Goal: Transaction & Acquisition: Purchase product/service

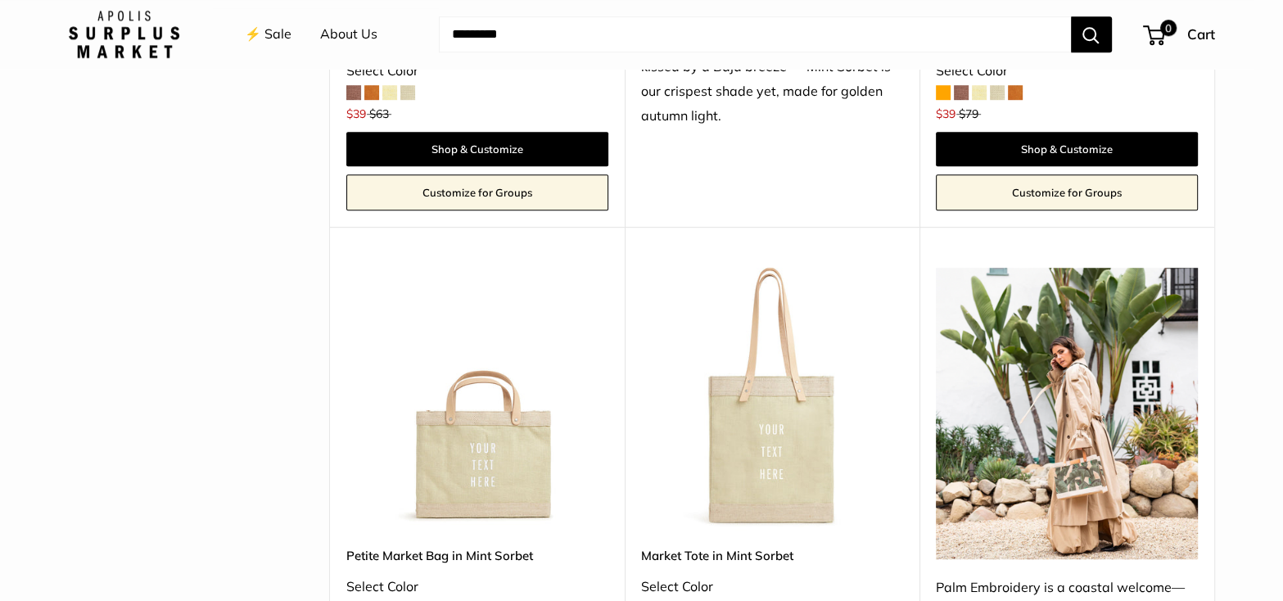
scroll to position [900, 0]
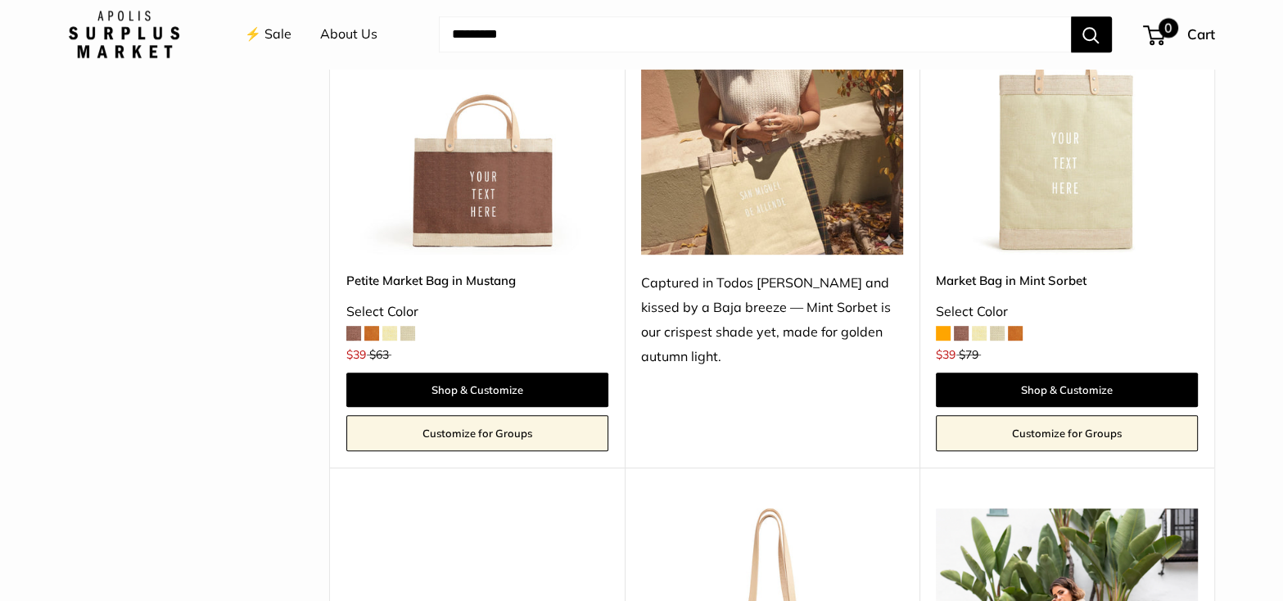
click at [1192, 36] on span "Cart" at bounding box center [1201, 33] width 28 height 17
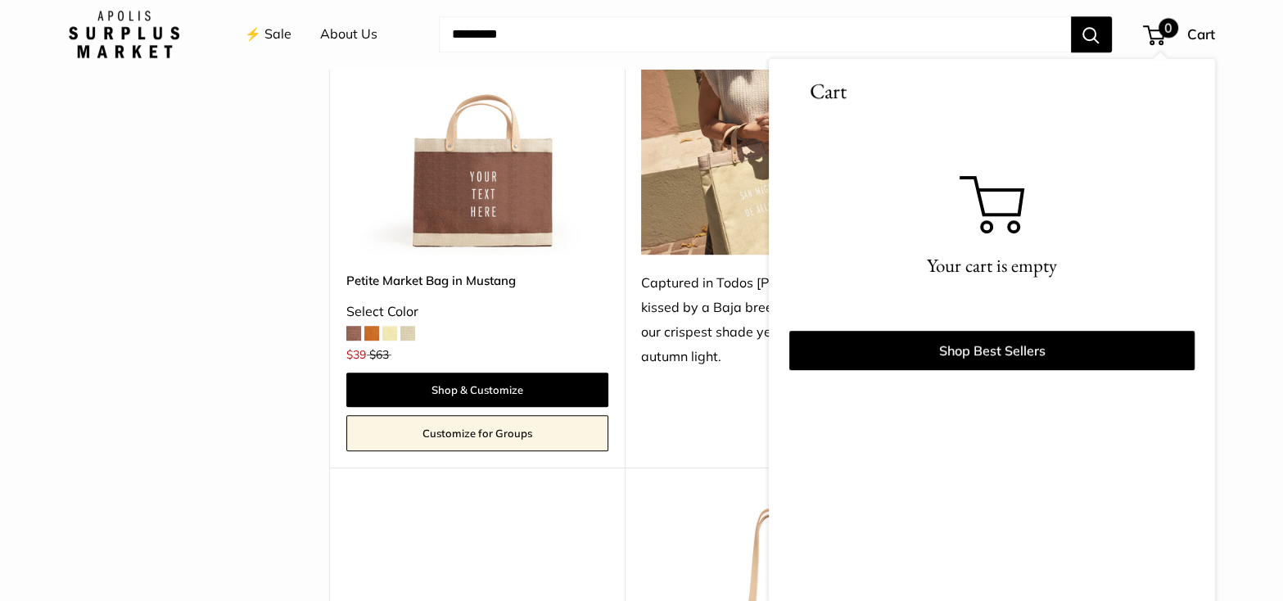
click at [1207, 37] on span "Cart" at bounding box center [1201, 33] width 28 height 17
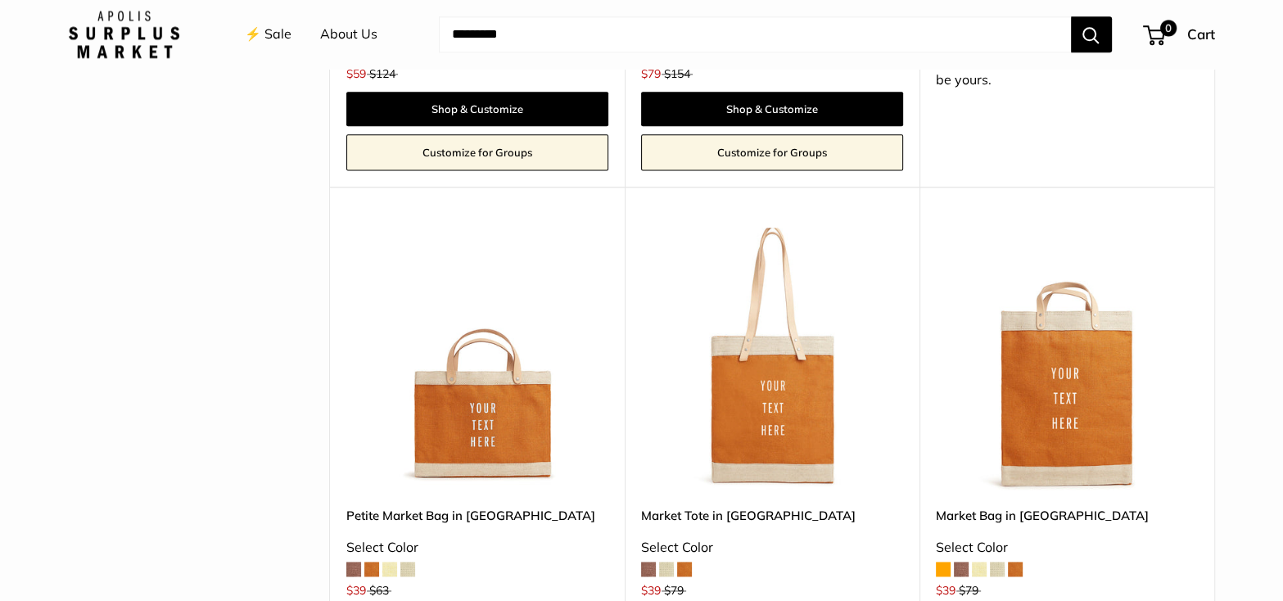
scroll to position [2210, 0]
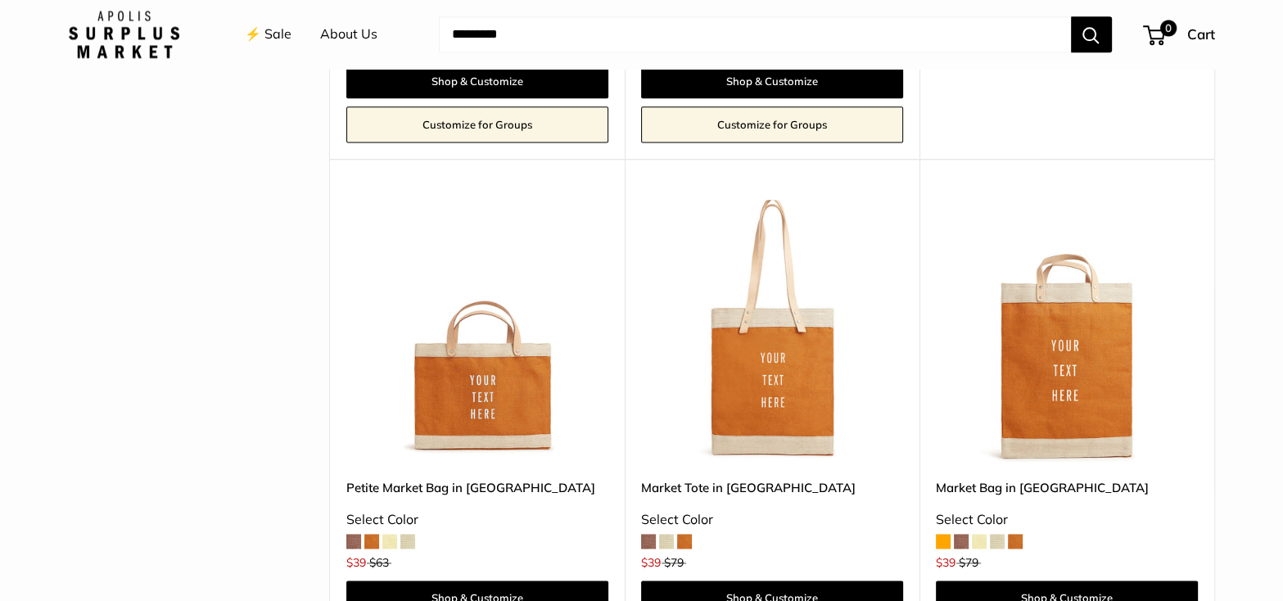
click at [639, 544] on div "Upgrade: Next Day Fulfillment Customizable Text Long Handle New Save $40 Market…" at bounding box center [772, 417] width 295 height 516
click at [644, 541] on span at bounding box center [648, 541] width 15 height 15
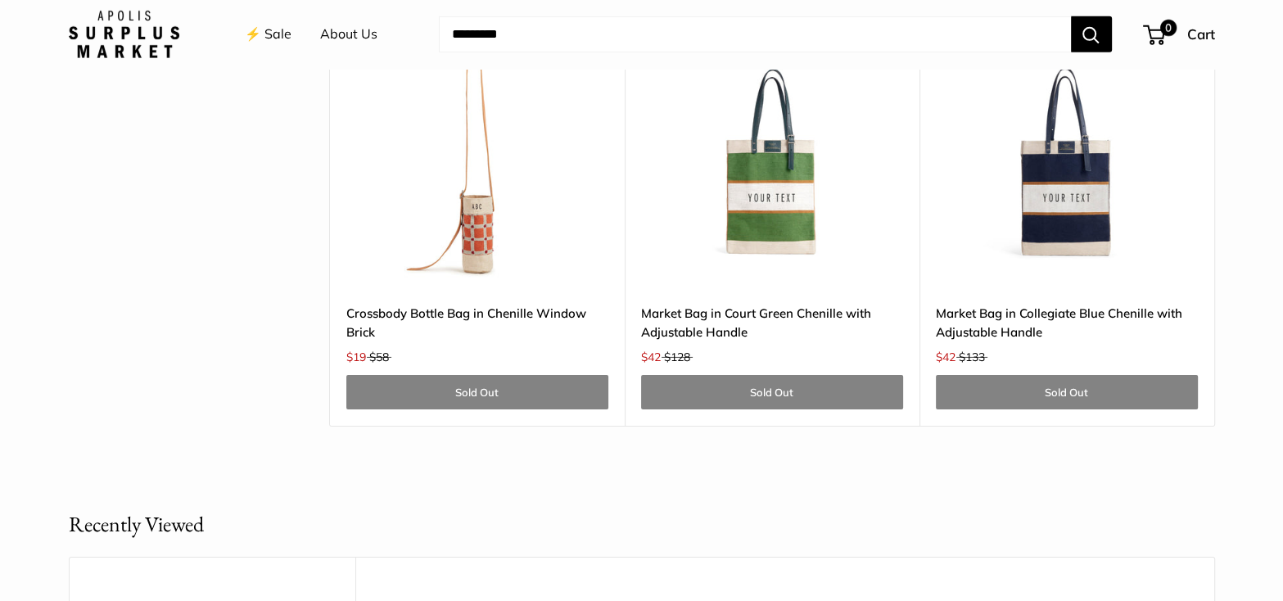
scroll to position [5322, 0]
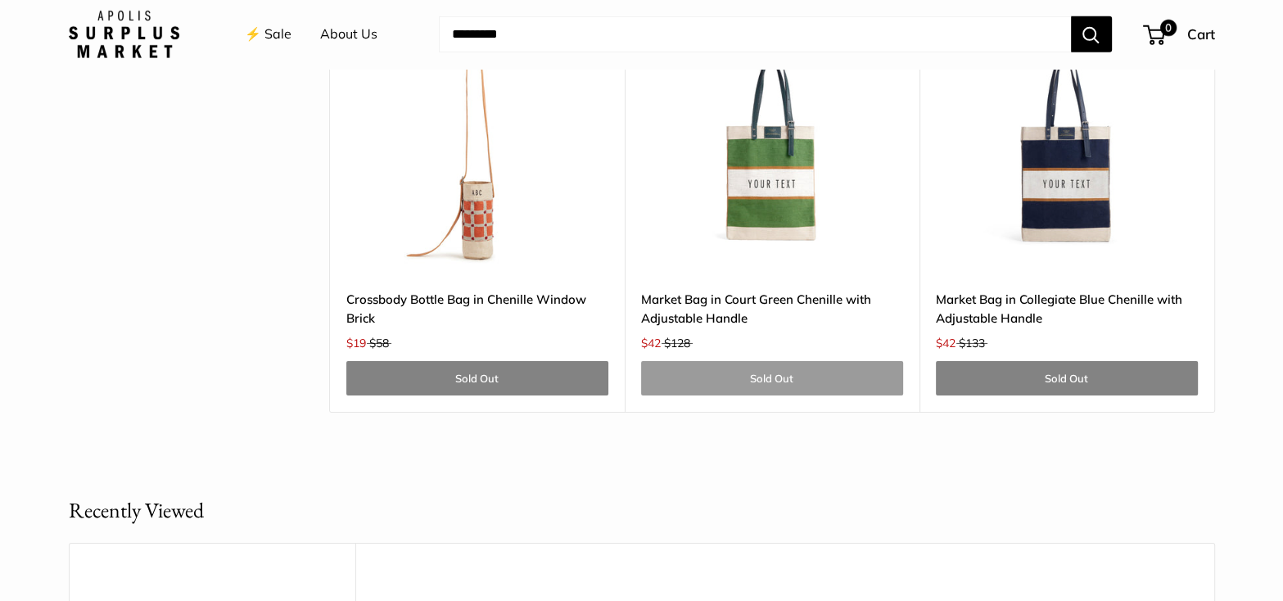
click at [758, 381] on link "Sold Out" at bounding box center [772, 378] width 262 height 34
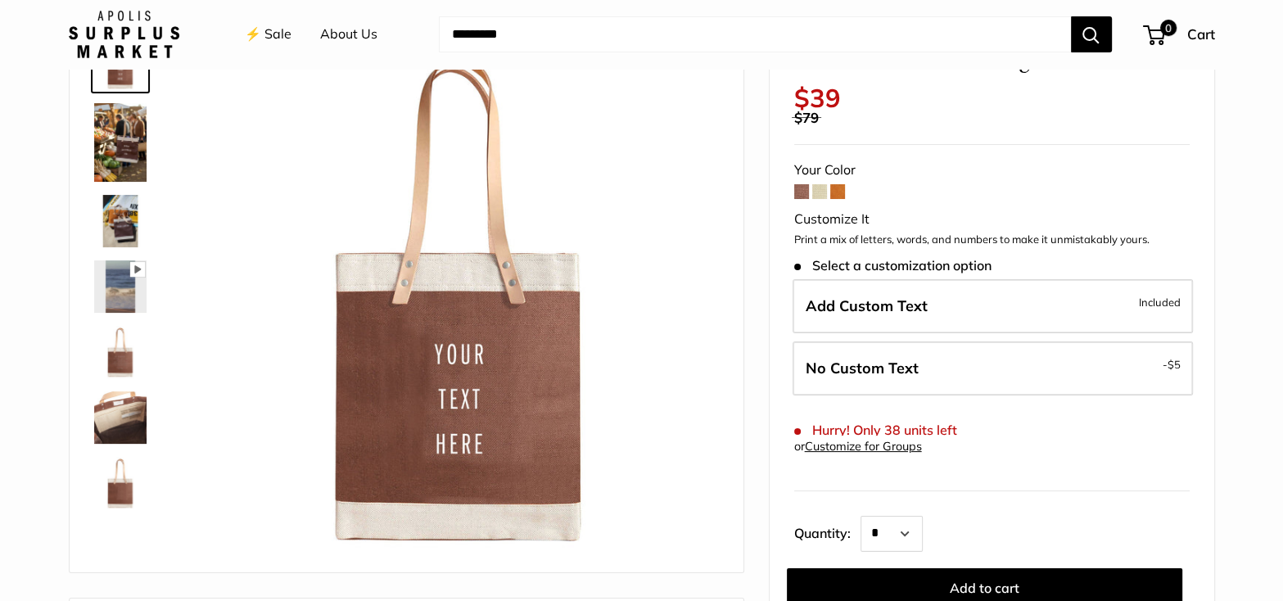
scroll to position [164, 0]
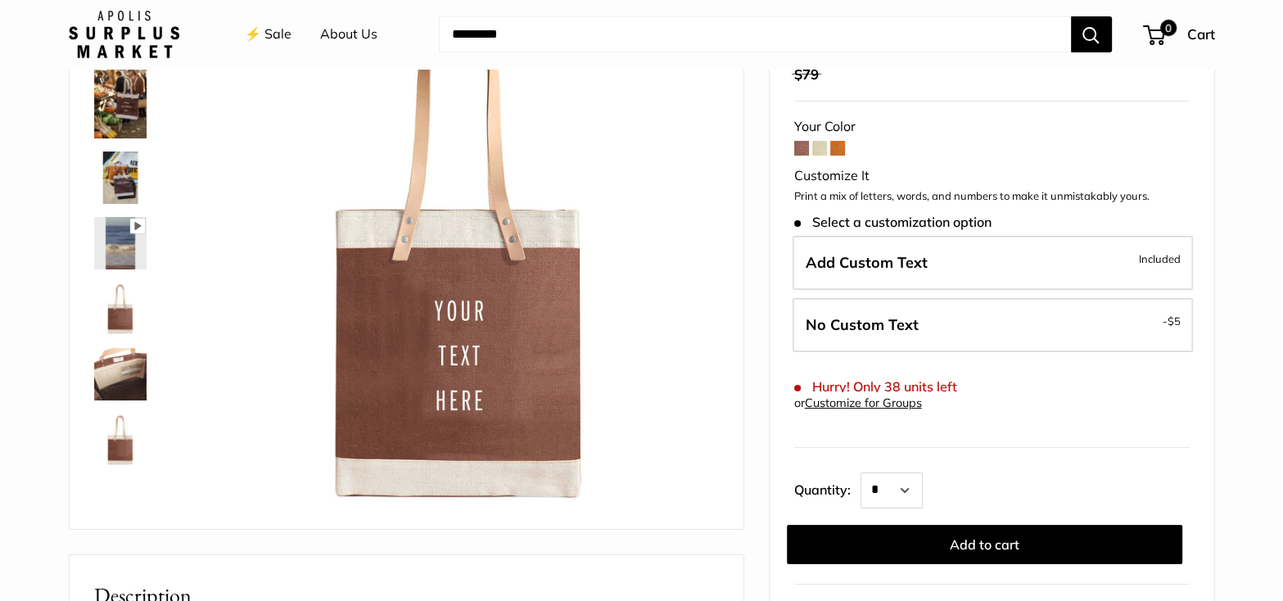
click at [823, 148] on span at bounding box center [819, 148] width 15 height 15
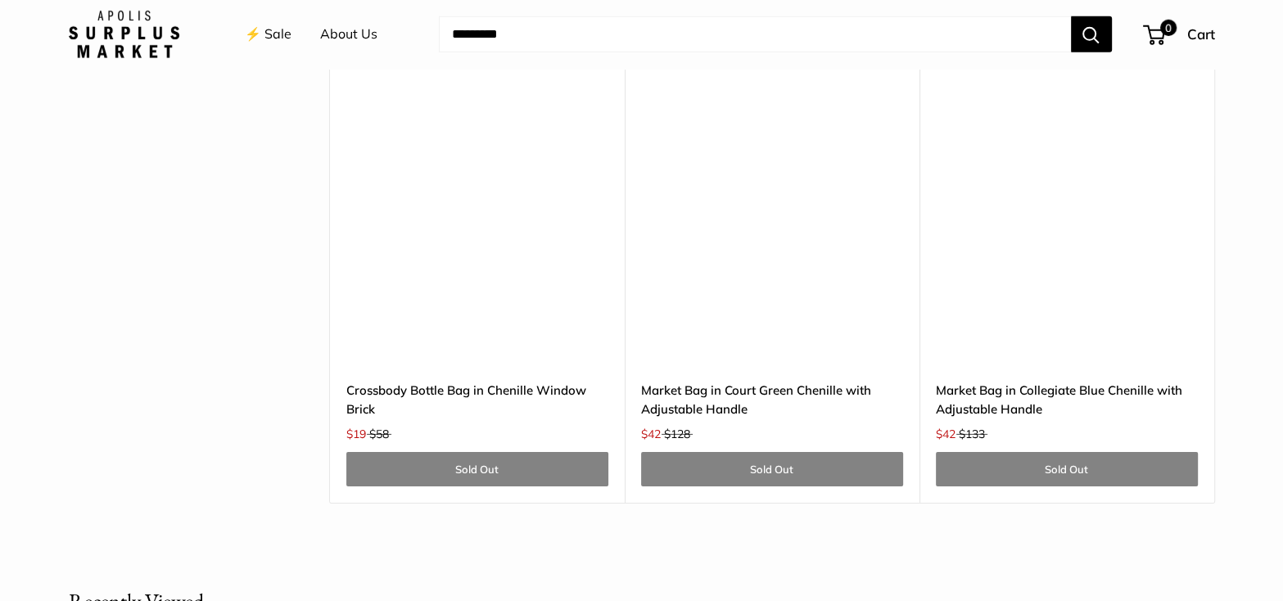
scroll to position [5240, 0]
